Goal: Find specific page/section: Find specific page/section

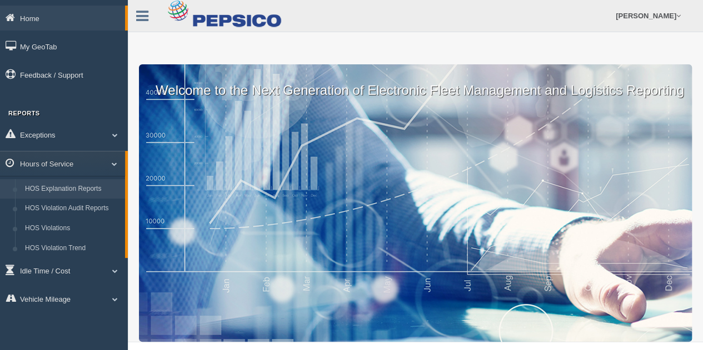
click at [81, 192] on link "HOS Explanation Reports" at bounding box center [72, 189] width 105 height 20
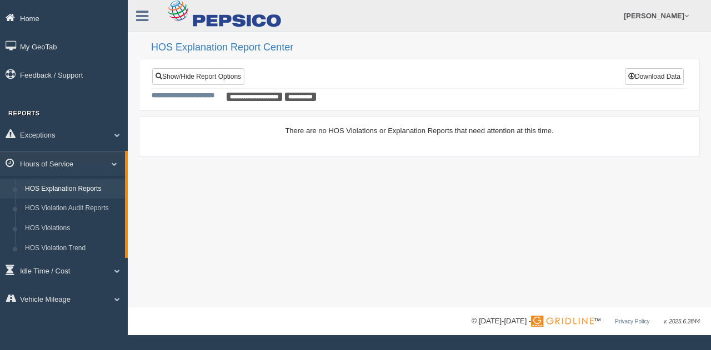
click at [34, 22] on link "Home" at bounding box center [64, 18] width 128 height 25
